Goal: Check status: Check status

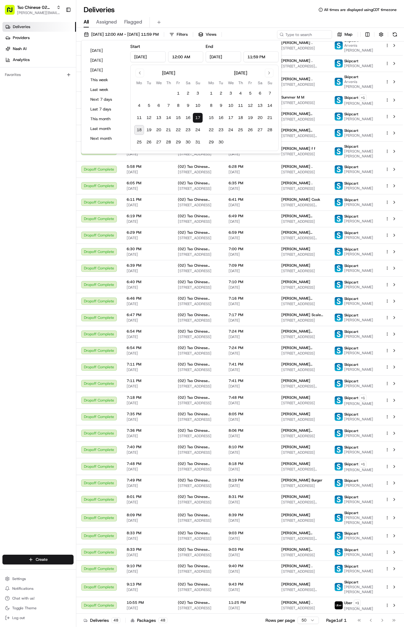
click at [141, 131] on button "18" at bounding box center [139, 130] width 10 height 10
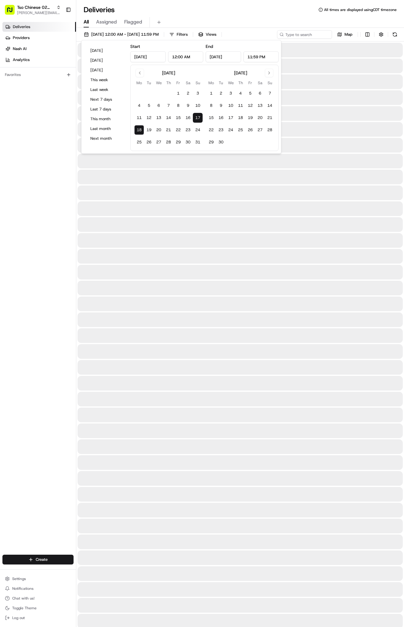
type input "[DATE]"
click at [141, 131] on button "18" at bounding box center [139, 130] width 10 height 10
type input "[DATE]"
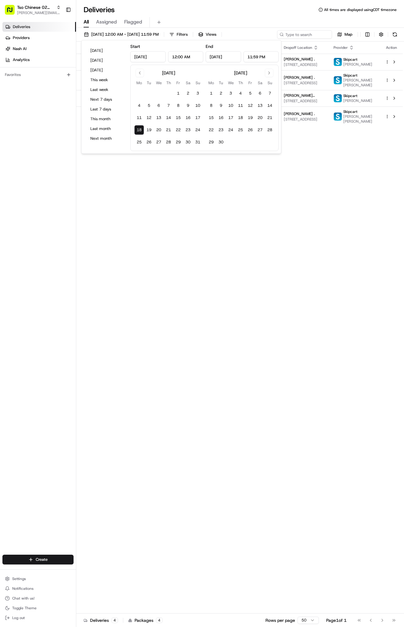
click at [70, 175] on div "Deliveries Providers [PERSON_NAME] Analytics Favorites" at bounding box center [38, 289] width 76 height 538
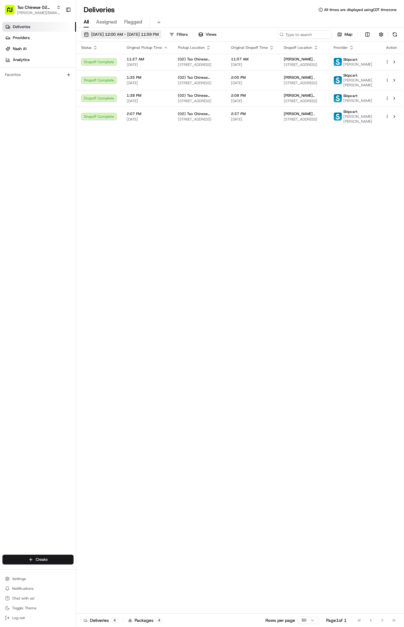
click at [116, 35] on span "[DATE] 12:00 AM - [DATE] 11:59 PM" at bounding box center [124, 34] width 67 height 5
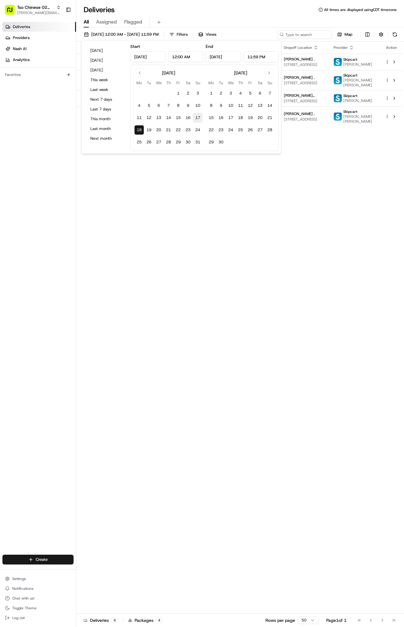
click at [198, 118] on button "17" at bounding box center [198, 118] width 10 height 10
type input "[DATE]"
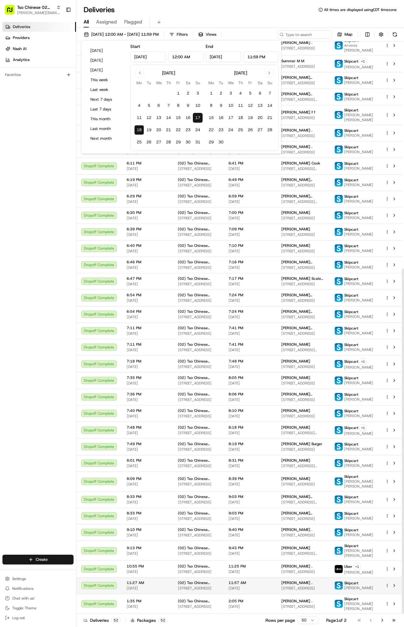
scroll to position [376, 0]
click at [322, 568] on div "[PERSON_NAME] . [STREET_ADDRESS]" at bounding box center [303, 568] width 44 height 10
